Goal: Communication & Community: Answer question/provide support

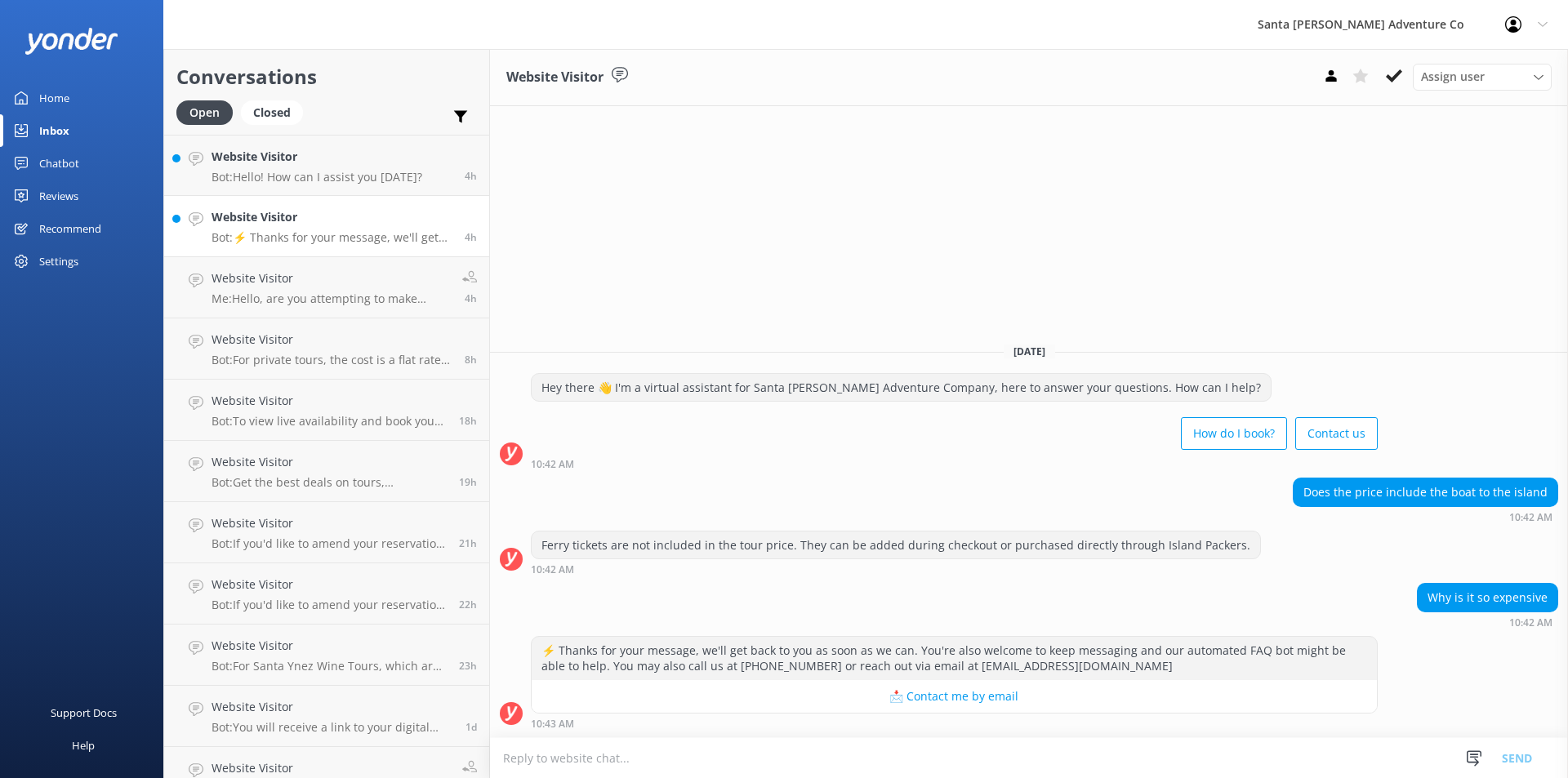
click at [286, 239] on p "Bot: ⚡ Thanks for your message, we'll get back to you as soon as we can. You're…" at bounding box center [332, 238] width 241 height 15
click at [613, 762] on textarea at bounding box center [1028, 758] width 1078 height 40
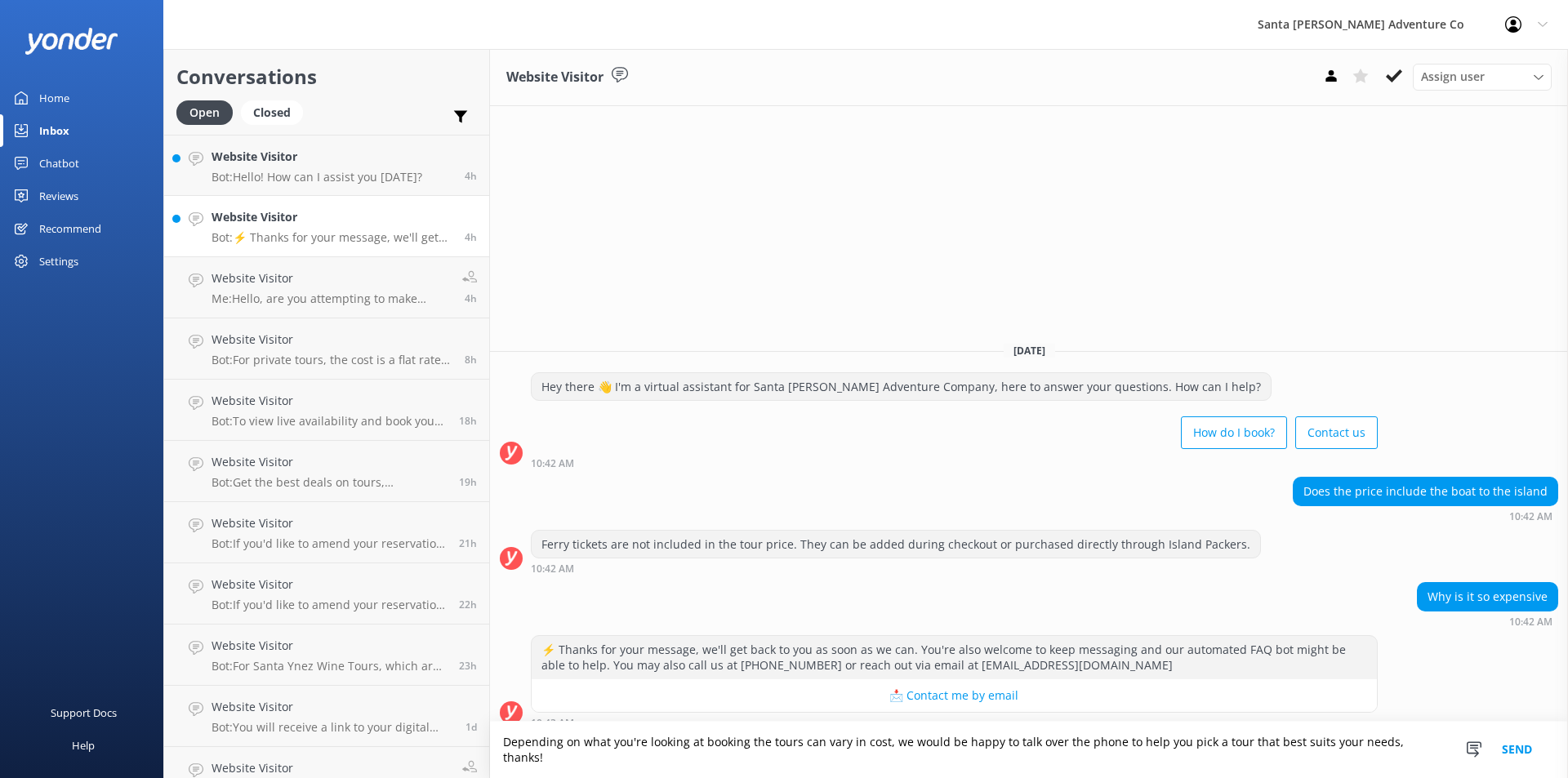
type textarea "Depending on what you're looking at booking the tours can vary in cost, we woul…"
click at [1509, 758] on button "Send" at bounding box center [1517, 750] width 62 height 56
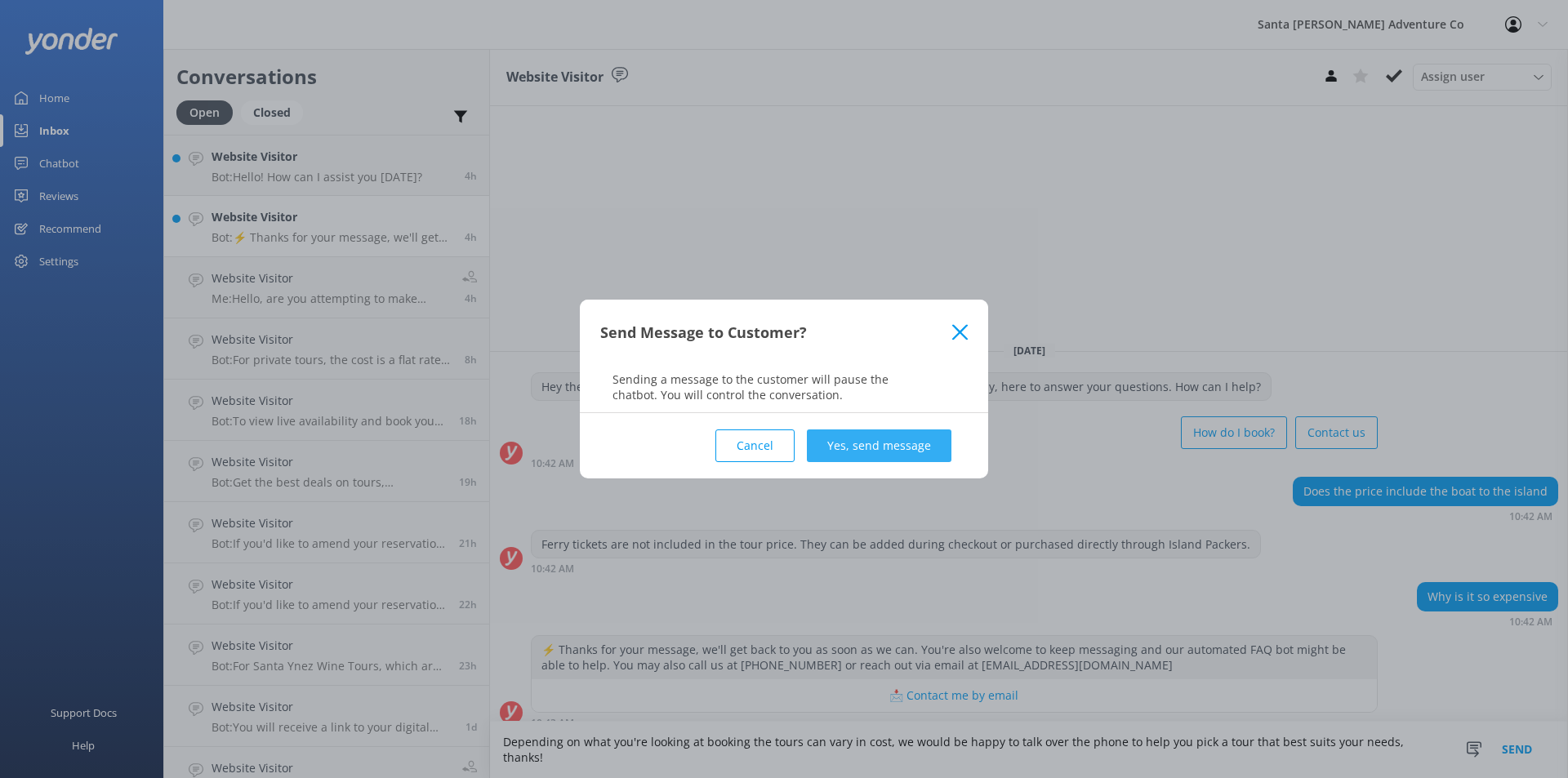
click at [872, 447] on button "Yes, send message" at bounding box center [879, 446] width 144 height 33
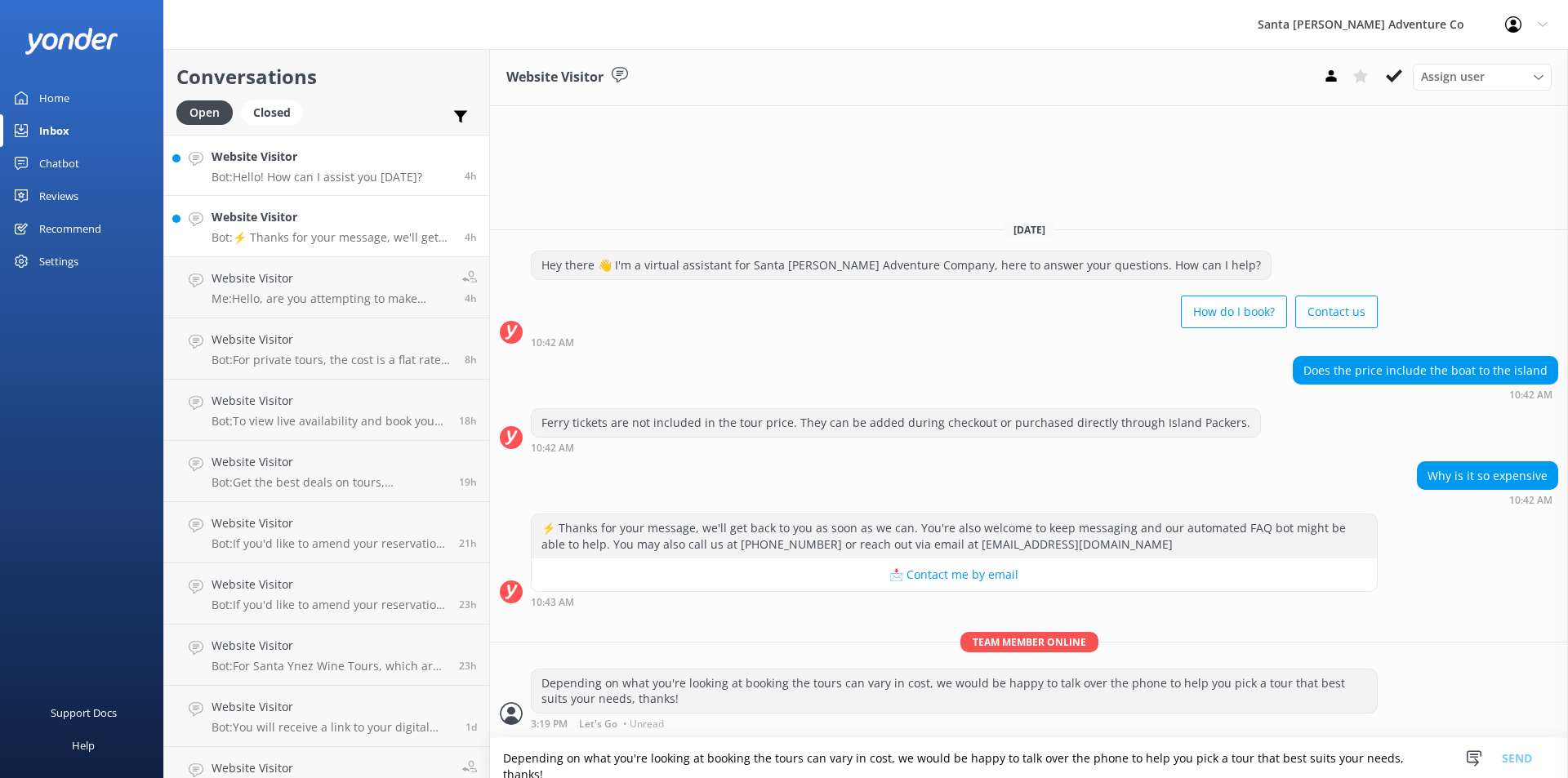
click at [277, 180] on p "Bot: Hello! How can I assist you [DATE]?" at bounding box center [317, 177] width 210 height 15
